Goal: Transaction & Acquisition: Purchase product/service

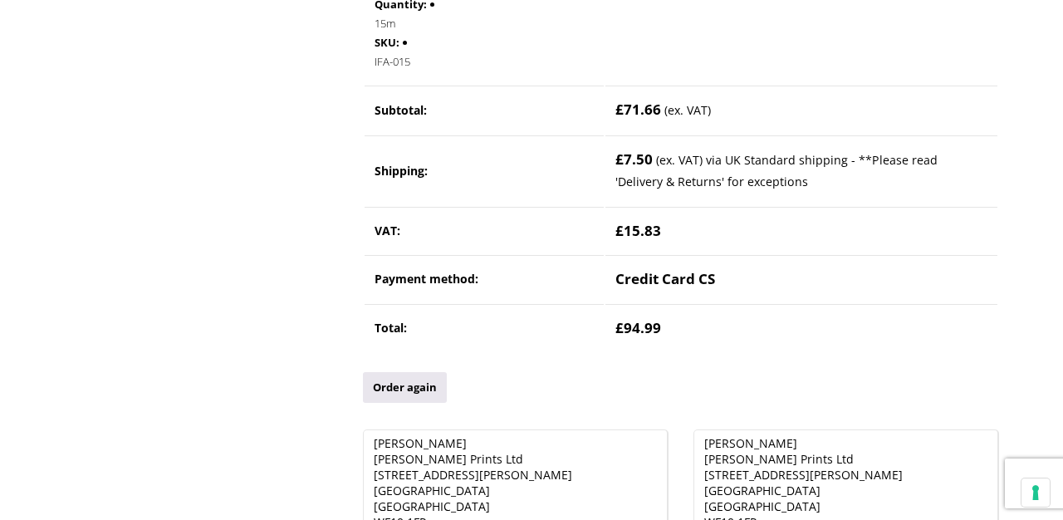
scroll to position [452, 0]
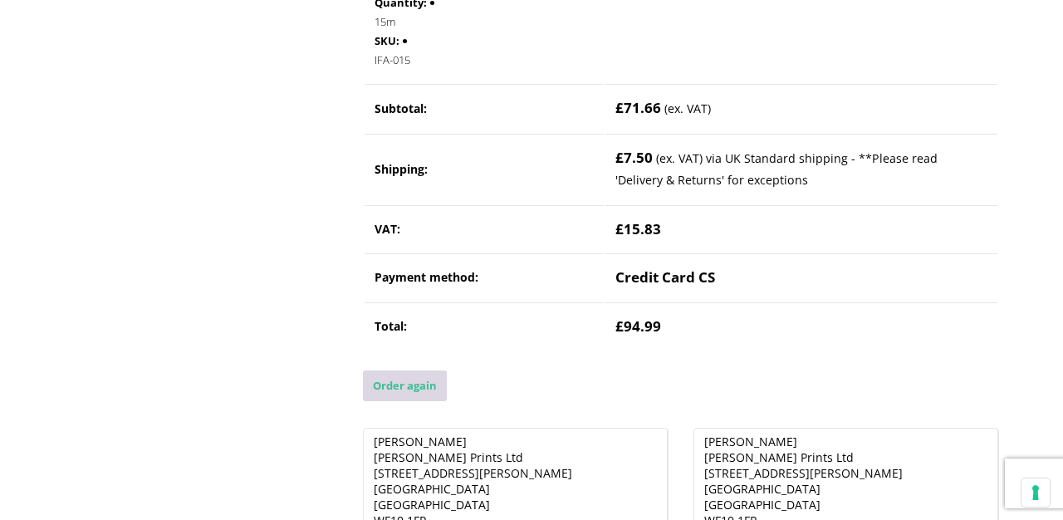
click at [410, 385] on link "Order again" at bounding box center [405, 385] width 84 height 31
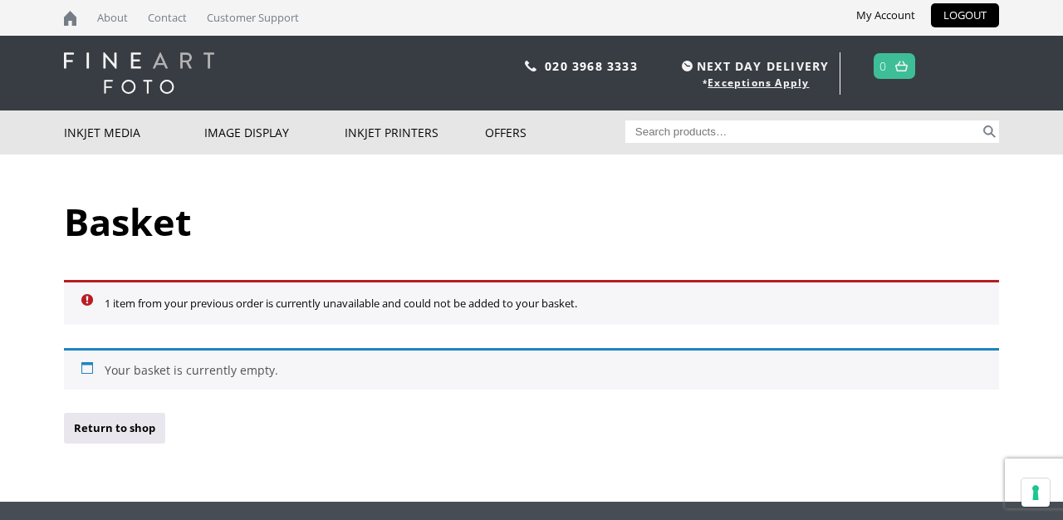
click at [672, 127] on input "Search for:" at bounding box center [802, 131] width 355 height 22
type input "innova soft white"
click at [980, 120] on button "Search" at bounding box center [989, 131] width 19 height 22
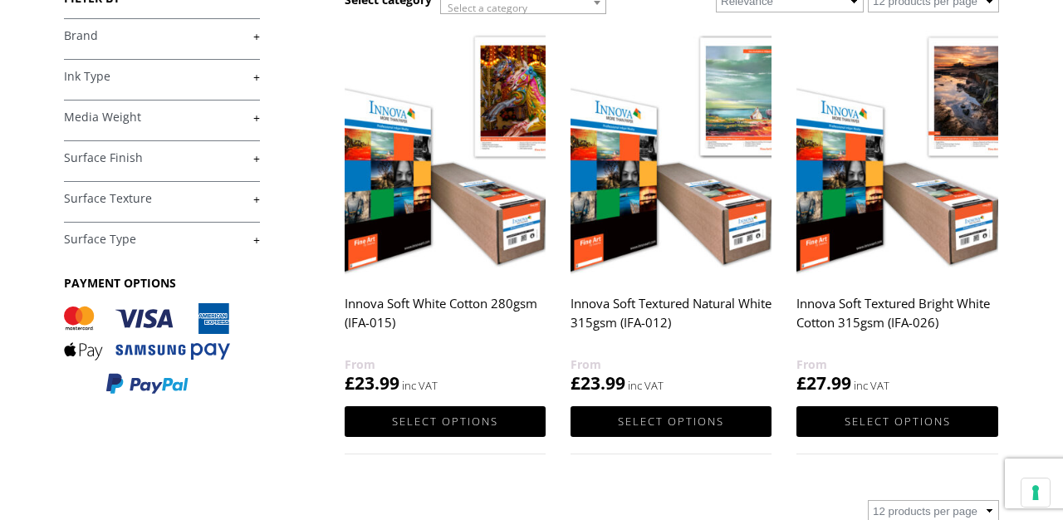
scroll to position [243, 0]
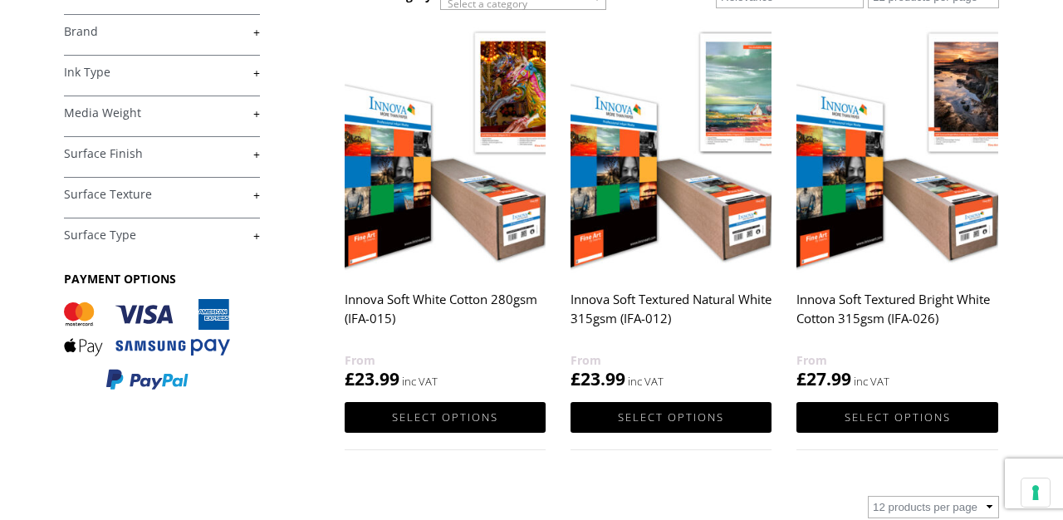
click at [479, 242] on img at bounding box center [445, 148] width 201 height 252
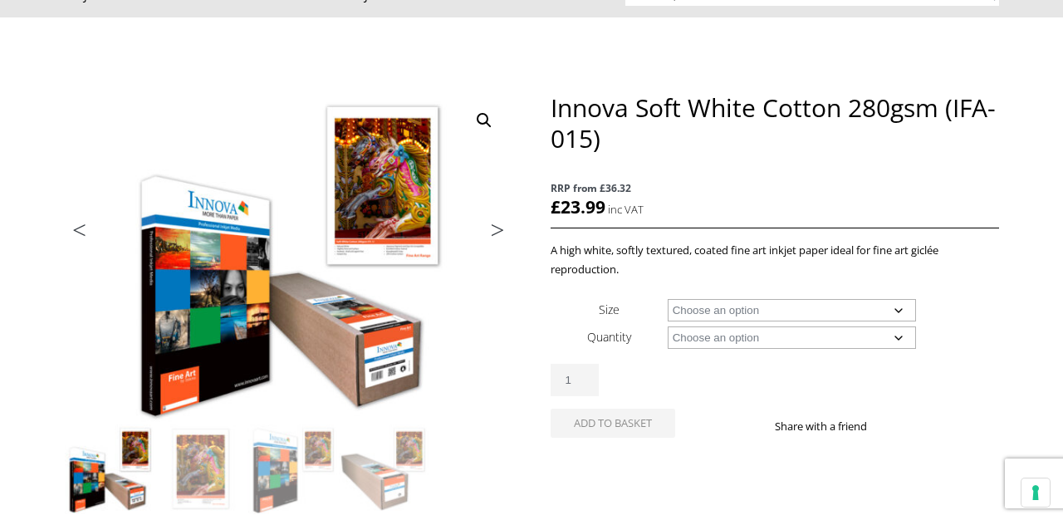
click at [748, 309] on select "Choose an option A4 Sheet A3 Sheet A3+ Sheet A2 Sheet 17" Wide Roll 24" Wide Ro…" at bounding box center [792, 310] width 249 height 22
select select "17-wide-roll"
click at [719, 335] on select "Choose an option 15m" at bounding box center [792, 337] width 249 height 22
select select "15m"
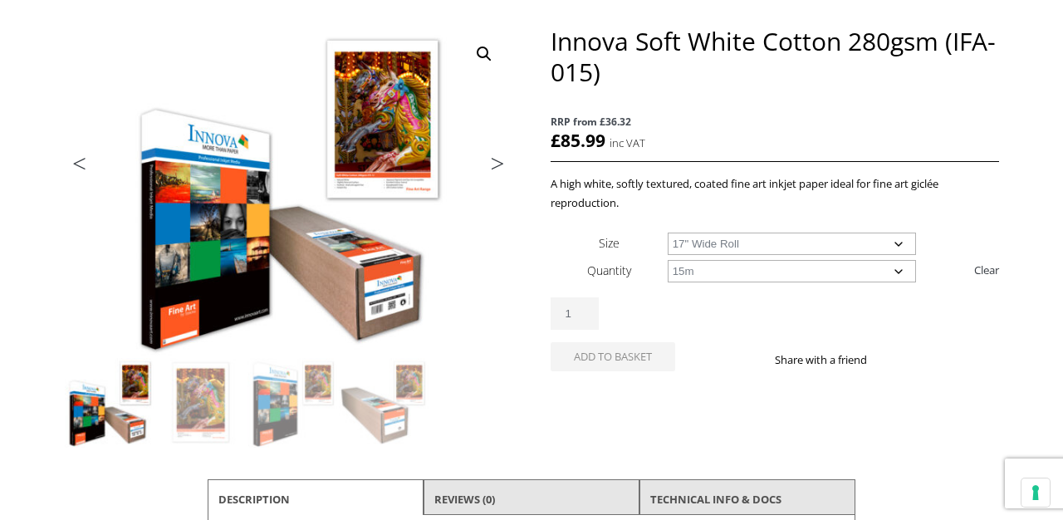
scroll to position [208, 0]
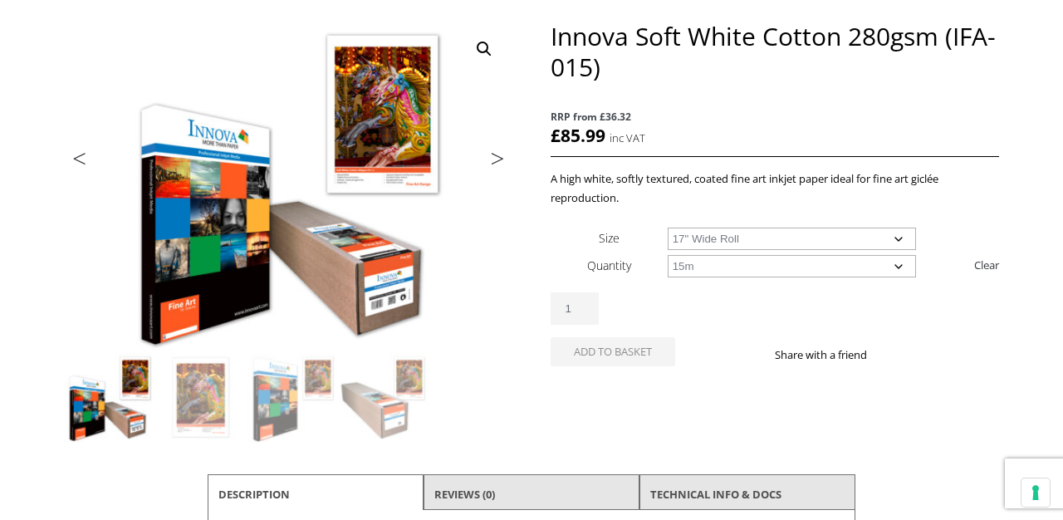
click at [724, 229] on select "Choose an option 17" Wide Roll 24" Wide Roll 36" Wide Roll 44" Wide Roll 60" Wi…" at bounding box center [792, 239] width 249 height 22
select select "24-wide-roll"
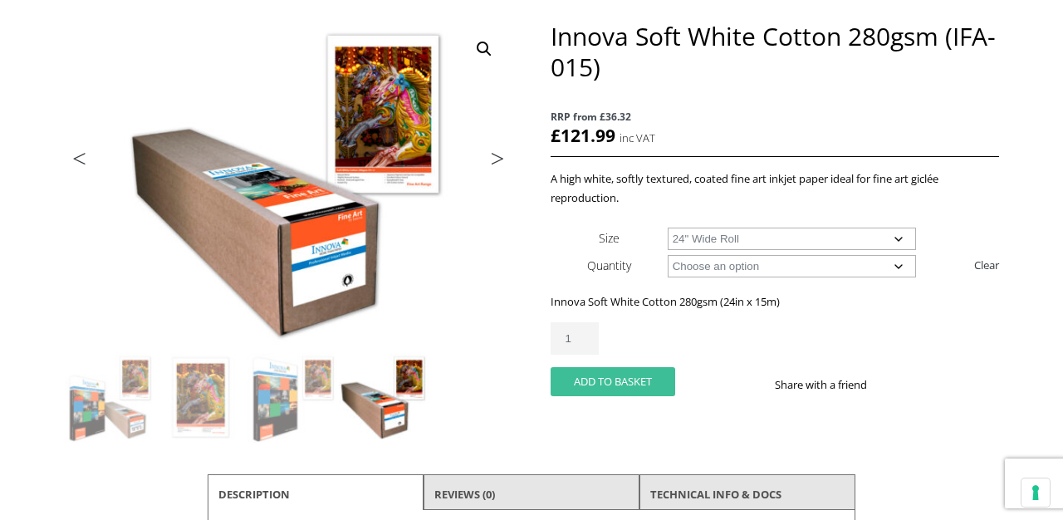
click at [605, 385] on button "Add to basket" at bounding box center [613, 381] width 125 height 29
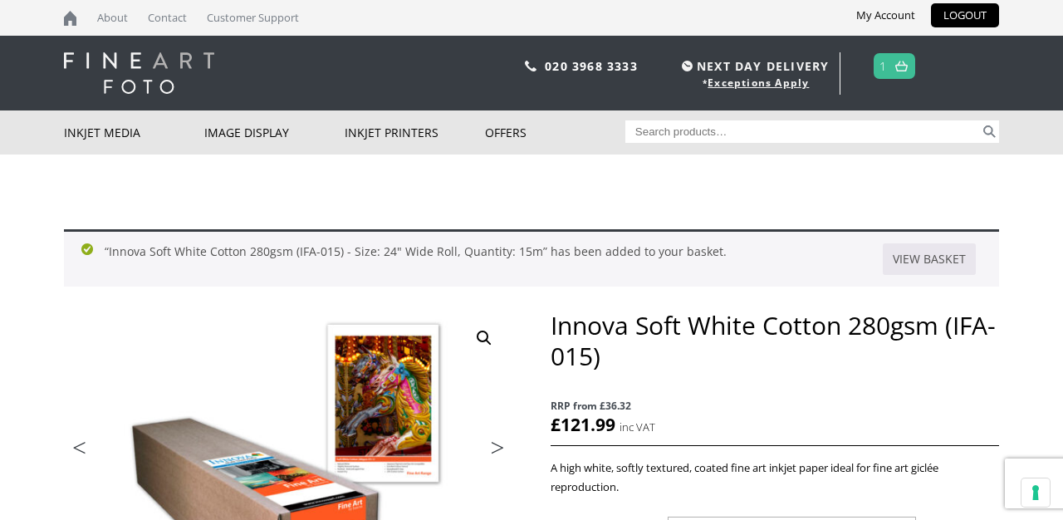
click at [888, 70] on span "1" at bounding box center [895, 66] width 42 height 26
click at [902, 66] on img at bounding box center [901, 66] width 12 height 11
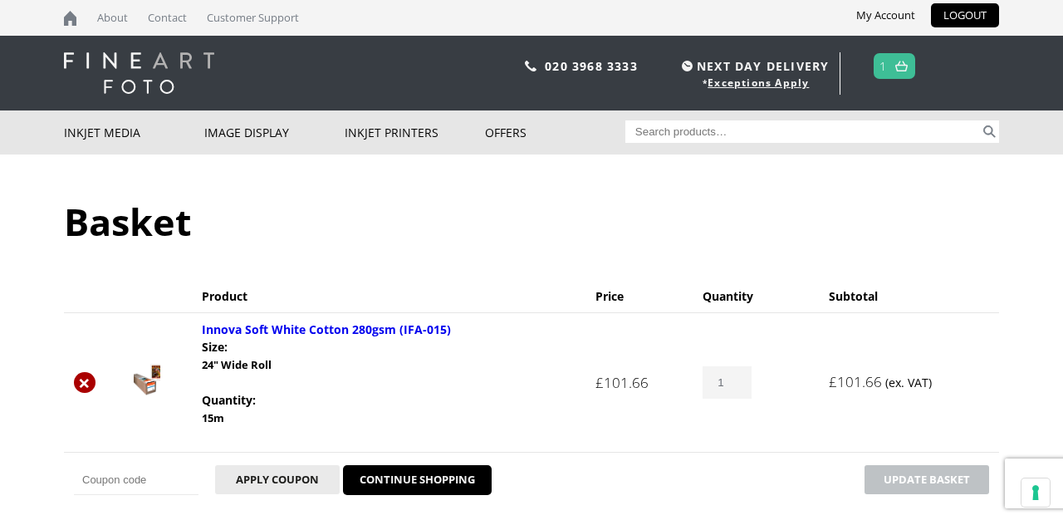
click at [86, 384] on link "×" at bounding box center [85, 383] width 22 height 22
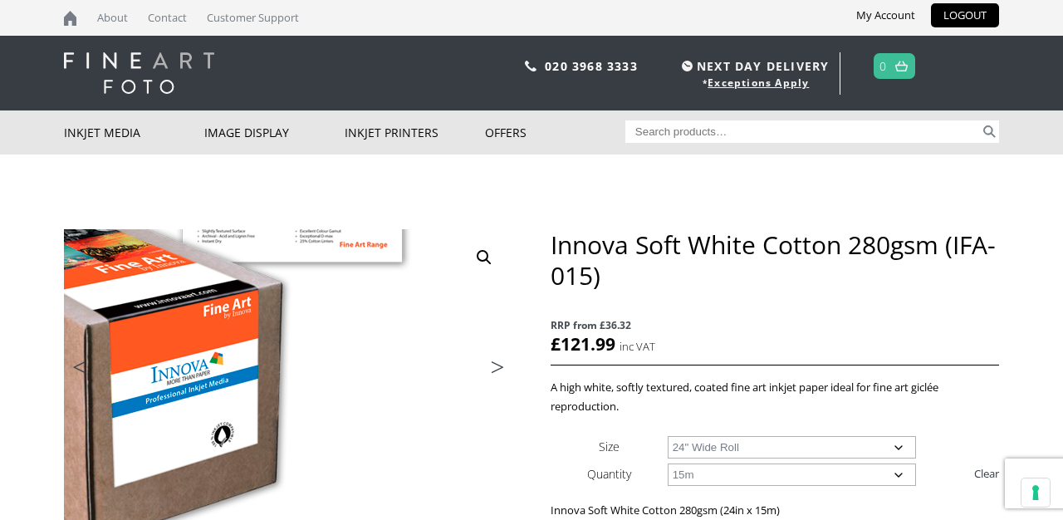
select select "24-wide-roll"
select select "15m"
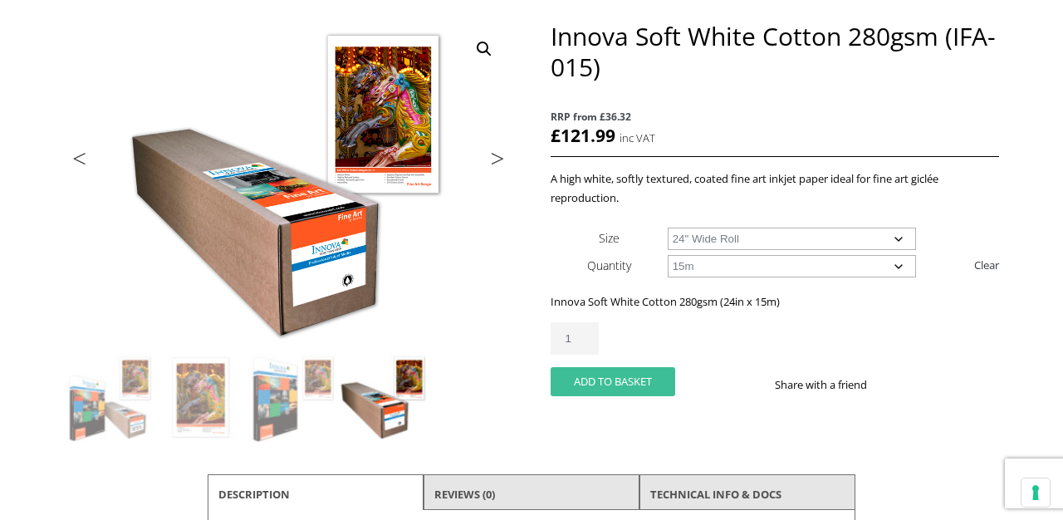
click at [613, 379] on button "Add to basket" at bounding box center [613, 381] width 125 height 29
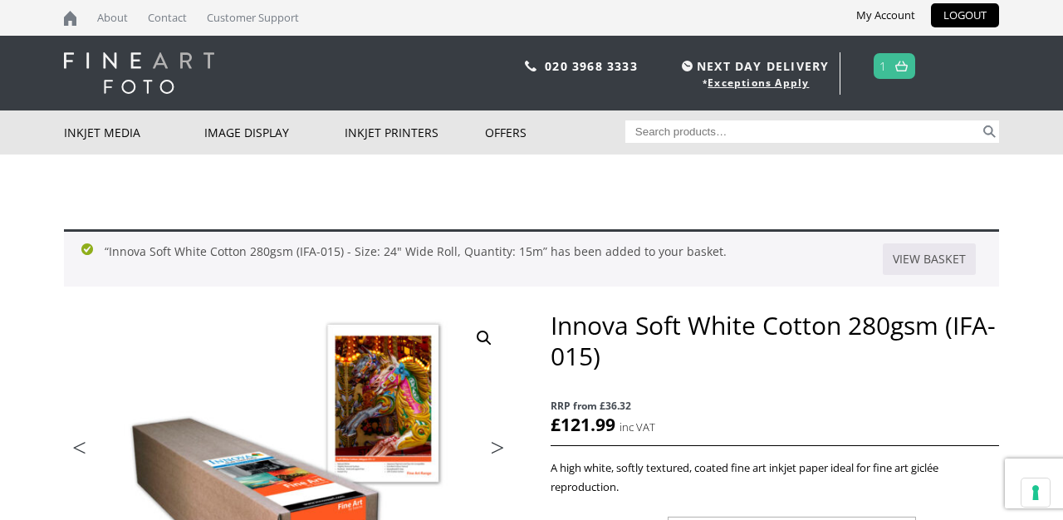
click at [887, 66] on link "1" at bounding box center [882, 66] width 7 height 24
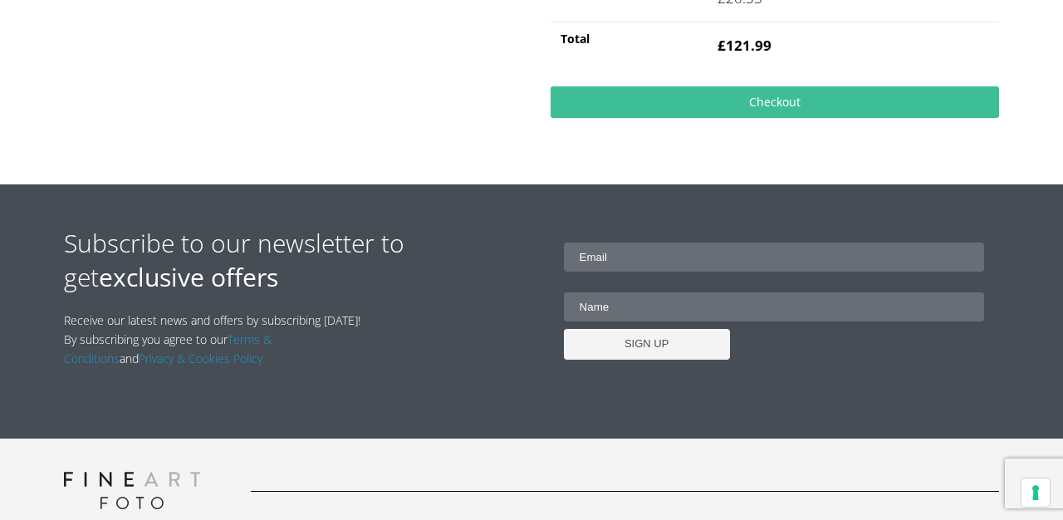
scroll to position [740, 0]
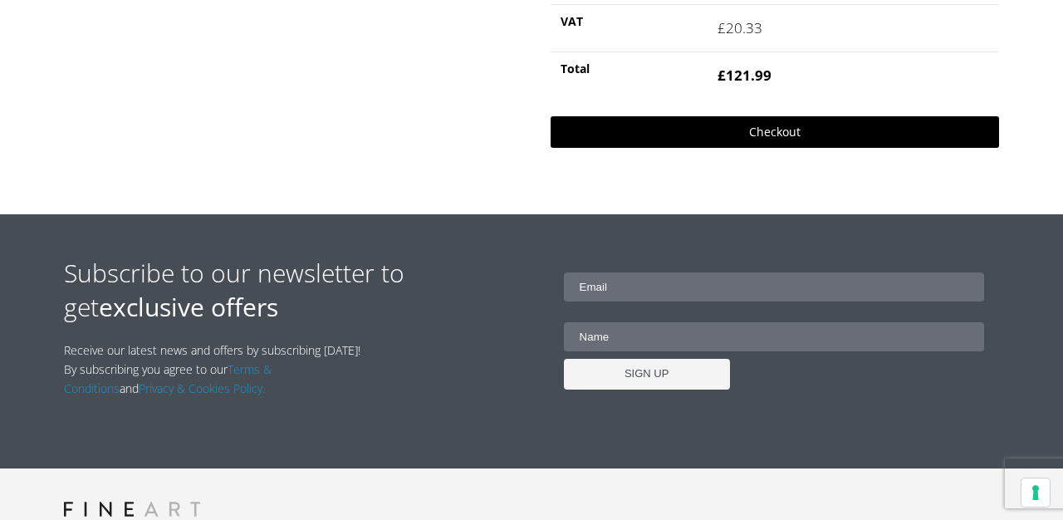
click at [686, 148] on link "Checkout" at bounding box center [775, 132] width 448 height 32
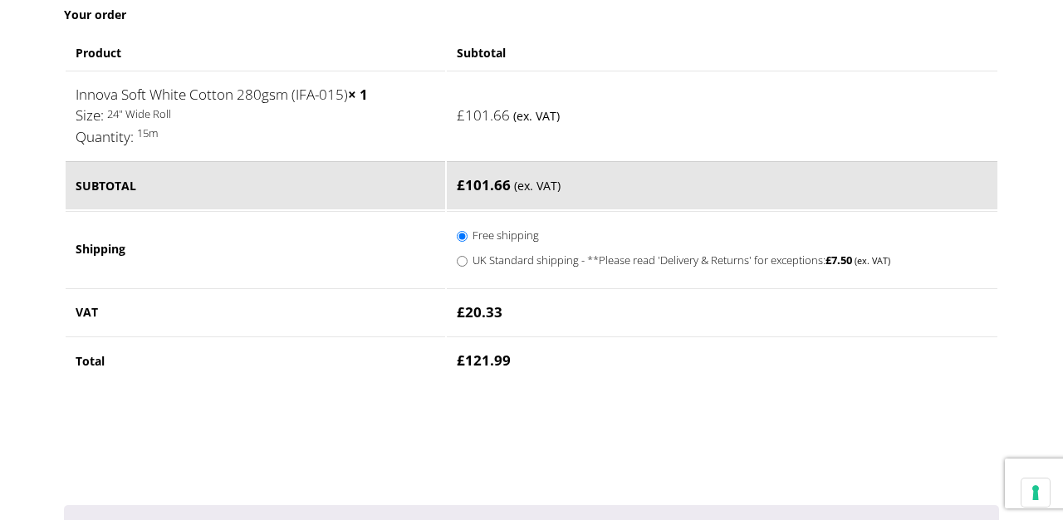
scroll to position [968, 0]
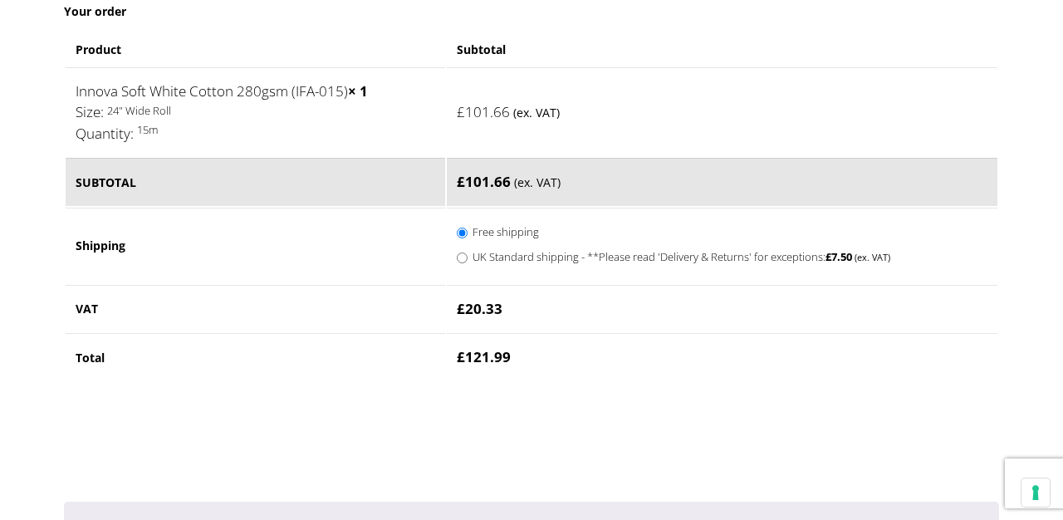
click at [493, 257] on label "UK Standard shipping - **Please read 'Delivery & Returns' for exceptions: £ 7.5…" at bounding box center [710, 256] width 477 height 20
click at [467, 257] on input "UK Standard shipping - **Please read 'Delivery & Returns' for exceptions: £ 7.5…" at bounding box center [462, 257] width 11 height 11
radio input "true"
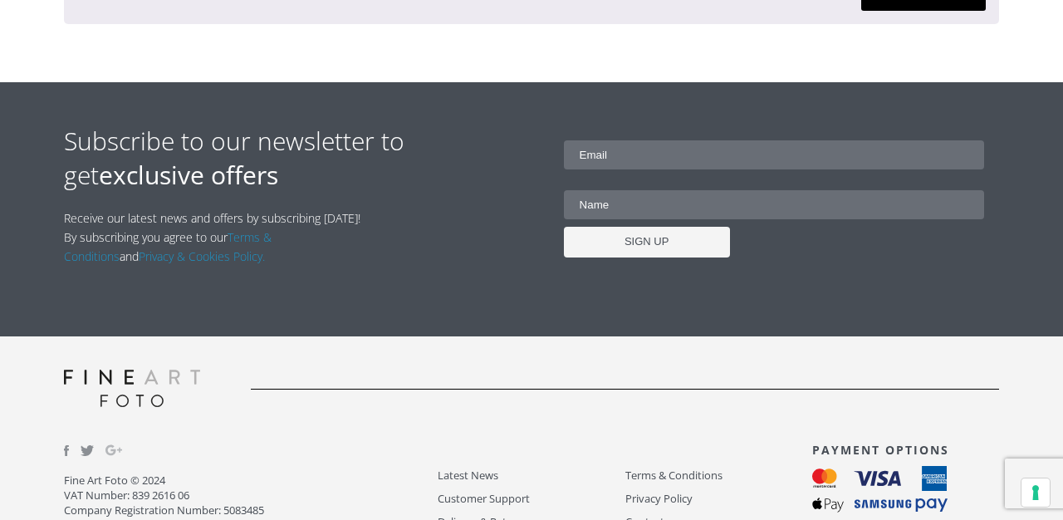
scroll to position [1801, 0]
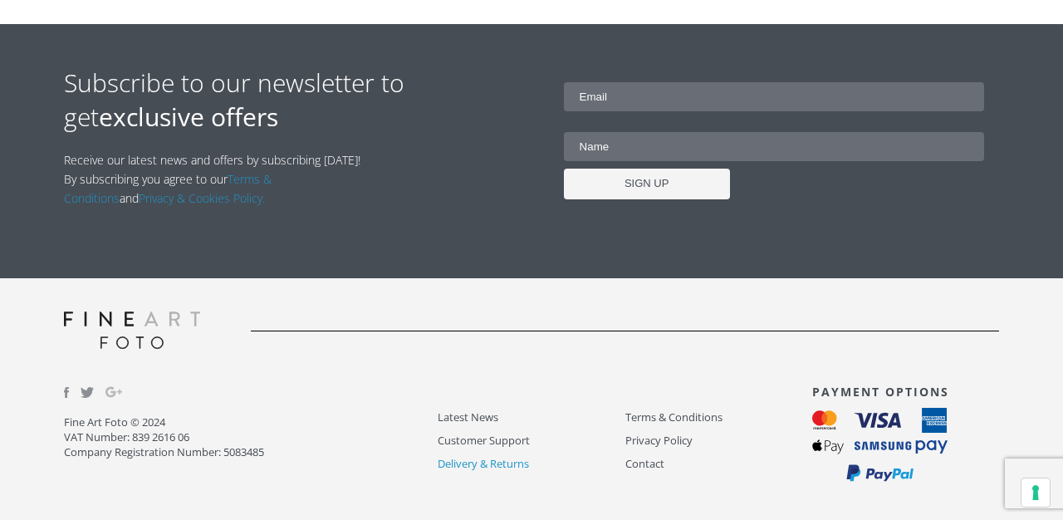
click at [462, 465] on link "Delivery & Returns" at bounding box center [531, 463] width 187 height 19
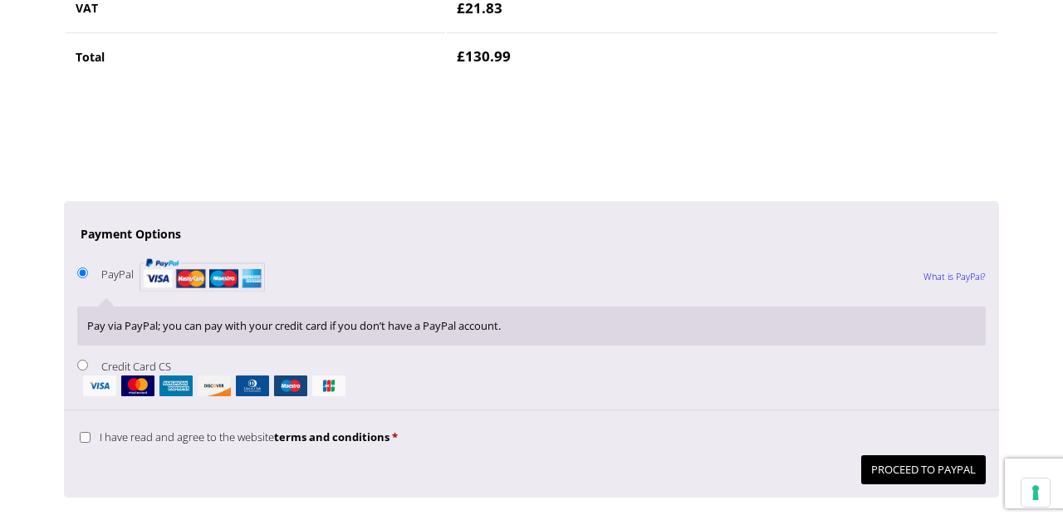
scroll to position [1304, 0]
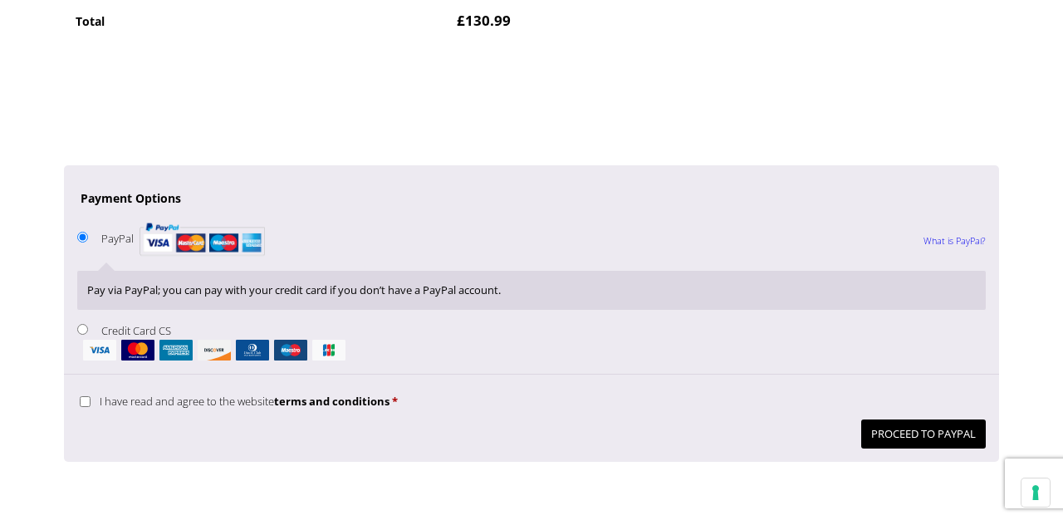
click at [108, 329] on label "Credit Card CS" at bounding box center [531, 341] width 908 height 37
click at [88, 329] on input "Credit Card CS" at bounding box center [82, 329] width 11 height 11
radio input "true"
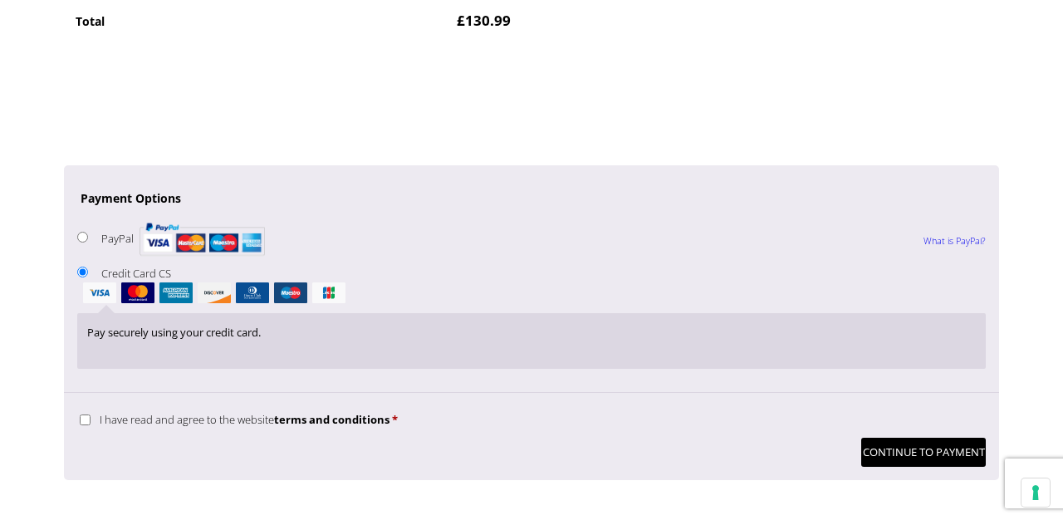
click at [135, 416] on span "I have read and agree to the website terms and conditions" at bounding box center [245, 419] width 290 height 15
click at [91, 416] on input "I have read and agree to the website terms and conditions *" at bounding box center [85, 419] width 11 height 11
checkbox input "true"
click at [909, 452] on button "Continue to Payment" at bounding box center [923, 452] width 125 height 29
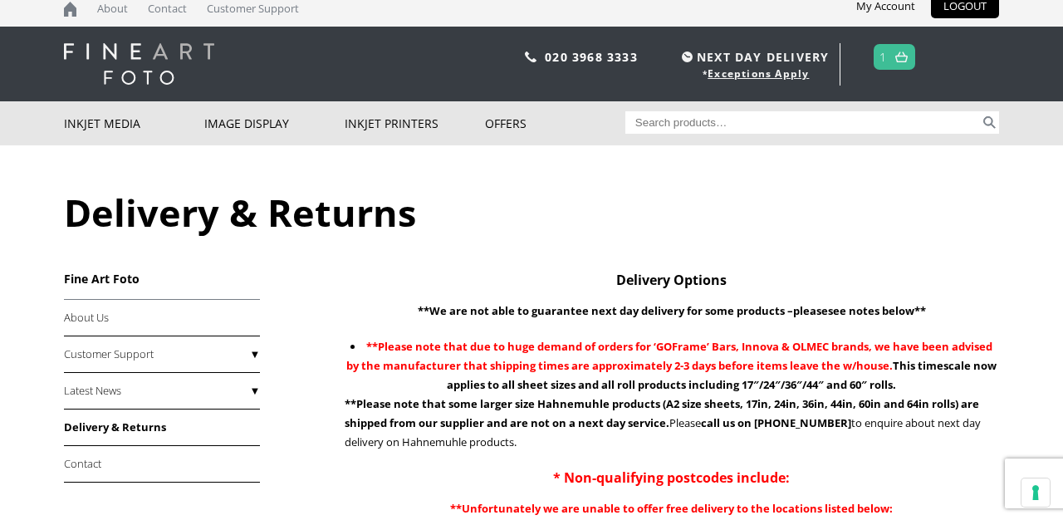
scroll to position [25, 0]
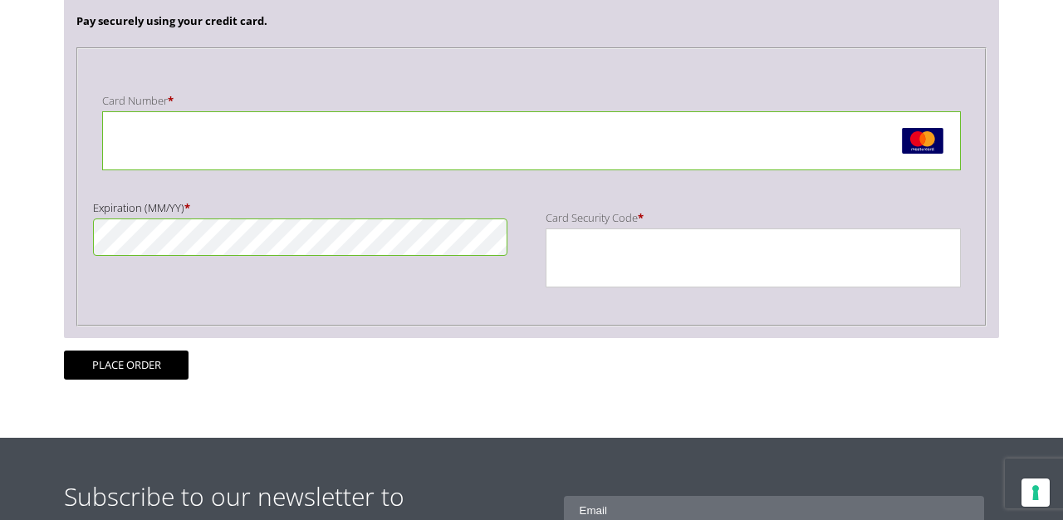
scroll to position [401, 0]
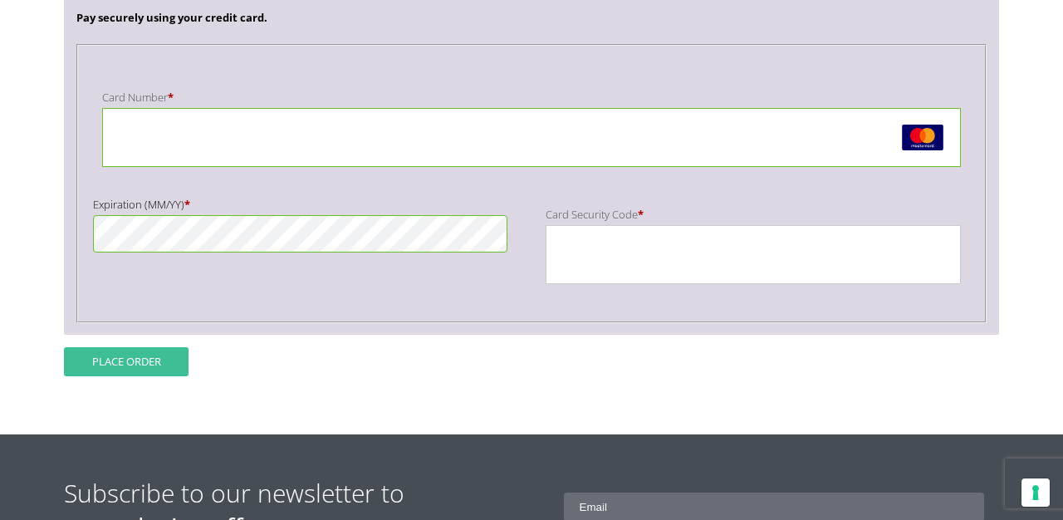
click at [152, 362] on button "Place order" at bounding box center [126, 361] width 125 height 29
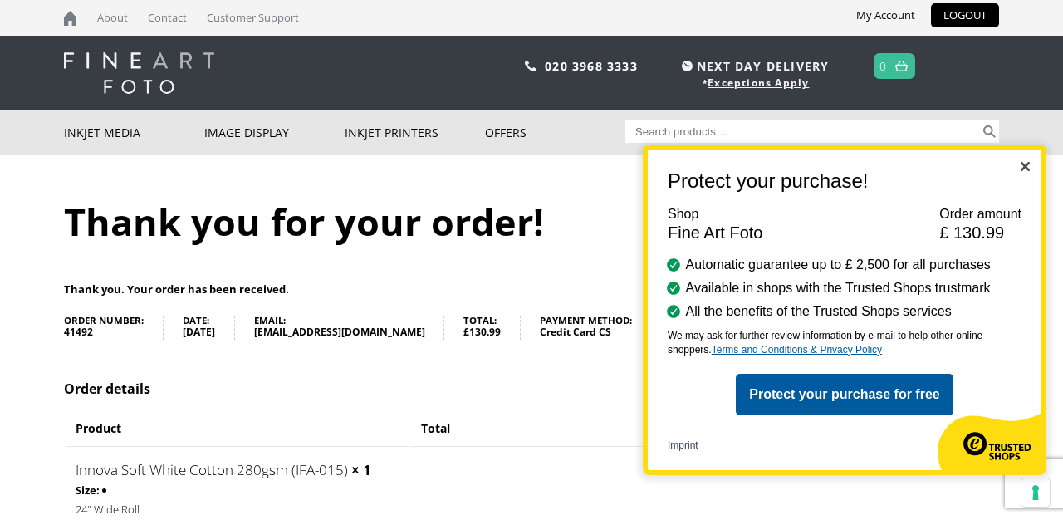
click at [1026, 164] on img "Close" at bounding box center [1024, 166] width 9 height 9
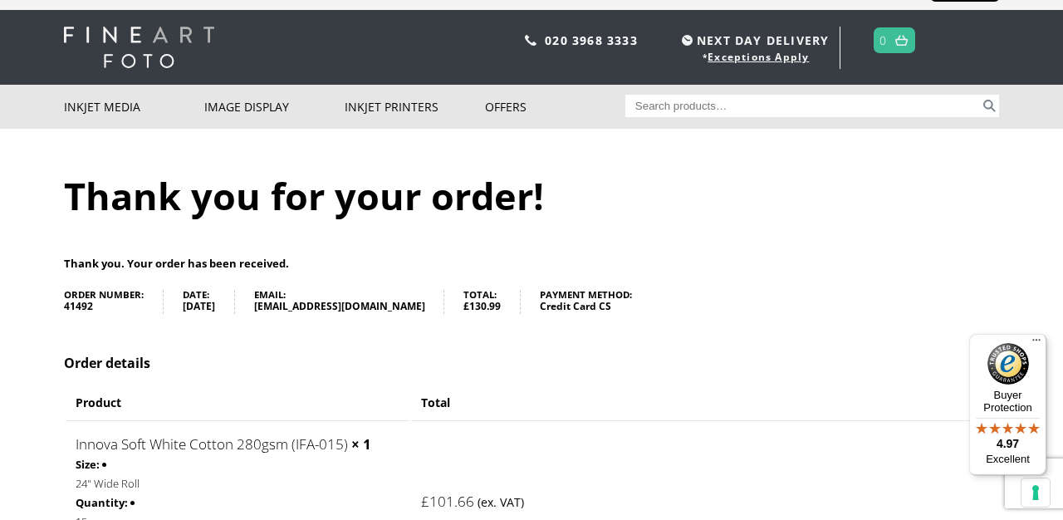
scroll to position [2, 0]
